Goal: Book appointment/travel/reservation

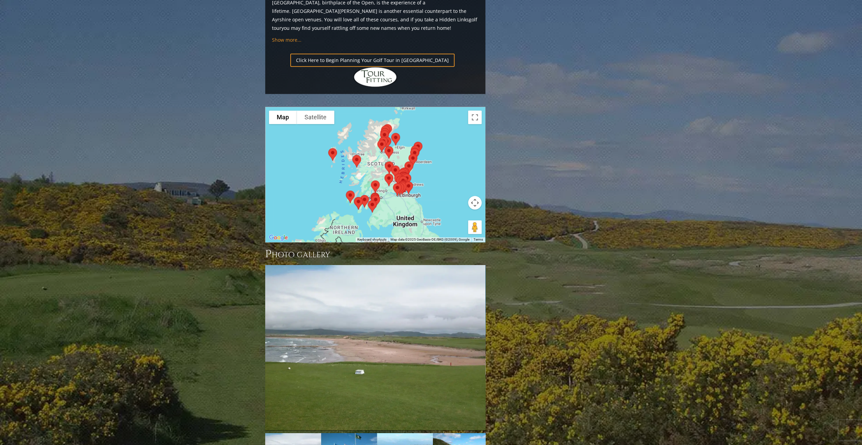
scroll to position [579, 0]
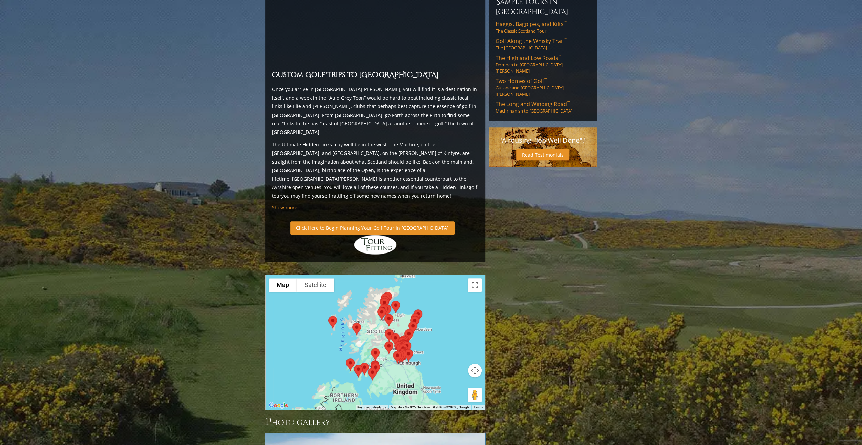
click at [367, 221] on link "Click Here to Begin Planning Your Golf Tour in Scotland" at bounding box center [372, 227] width 164 height 13
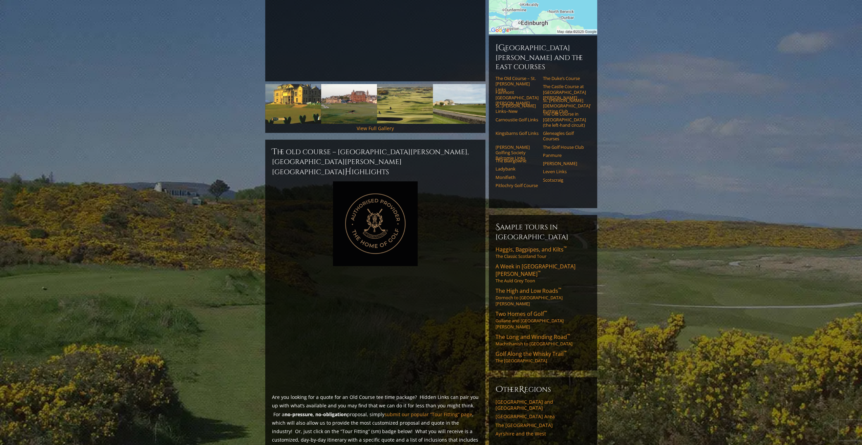
scroll to position [203, 0]
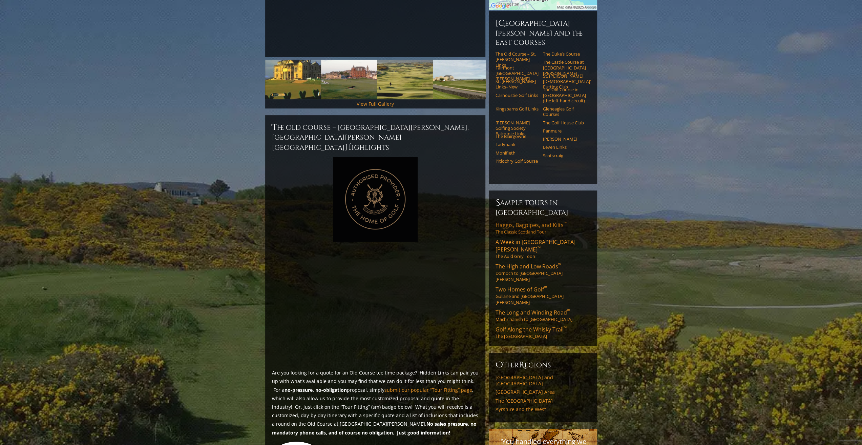
drag, startPoint x: 539, startPoint y: 189, endPoint x: 535, endPoint y: 193, distance: 5.8
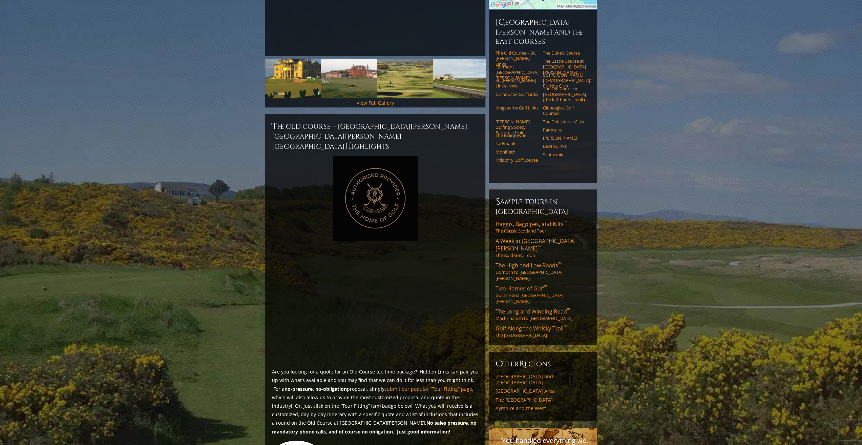
drag, startPoint x: 529, startPoint y: 235, endPoint x: 530, endPoint y: 240, distance: 5.5
